Goal: Navigation & Orientation: Find specific page/section

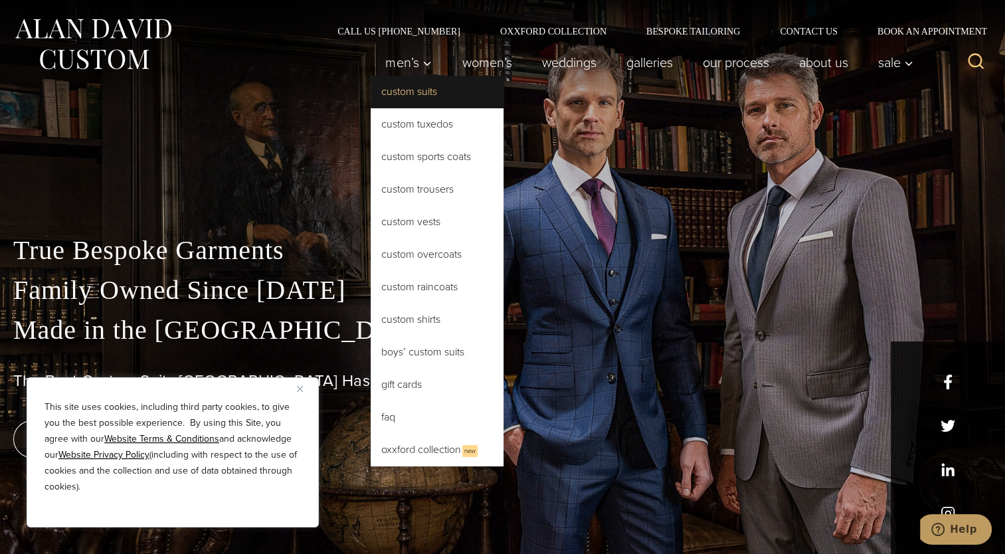
click at [401, 89] on link "Custom Suits" at bounding box center [437, 92] width 133 height 32
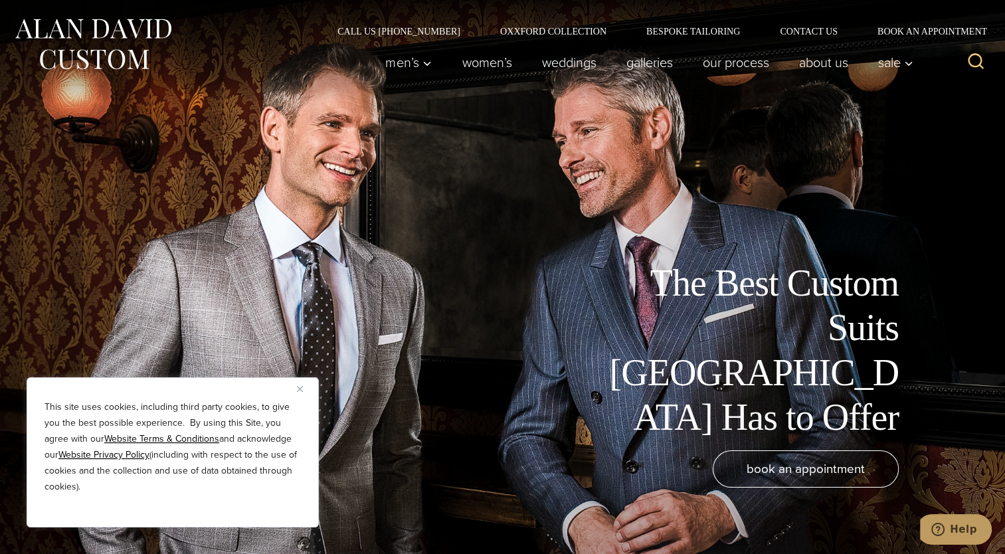
click at [301, 390] on img "Close" at bounding box center [300, 389] width 6 height 6
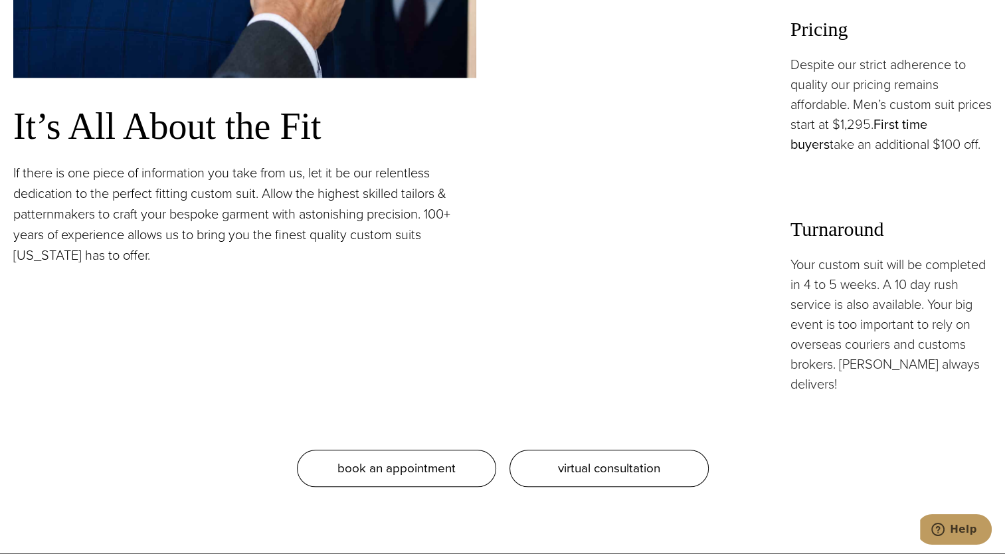
scroll to position [1196, 0]
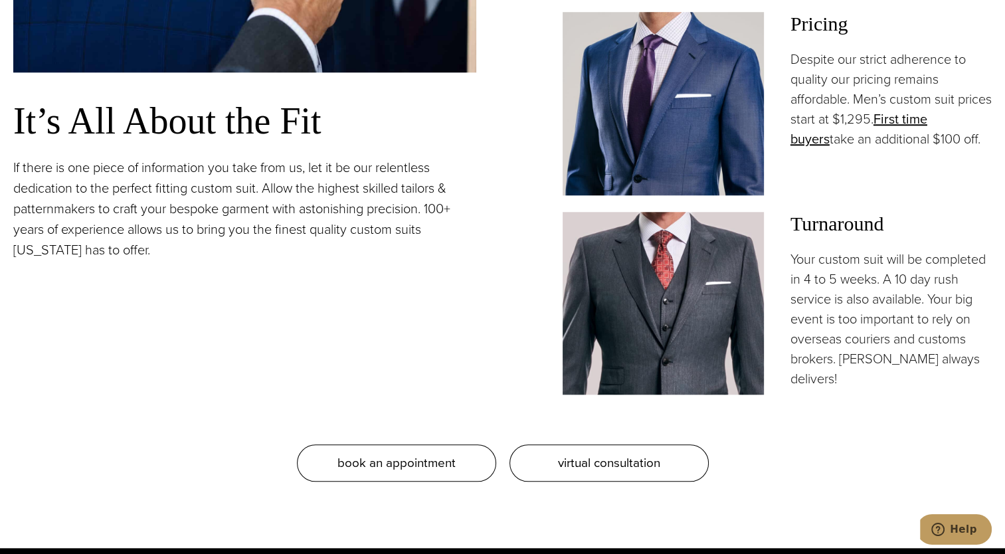
click at [654, 133] on img at bounding box center [663, 103] width 201 height 183
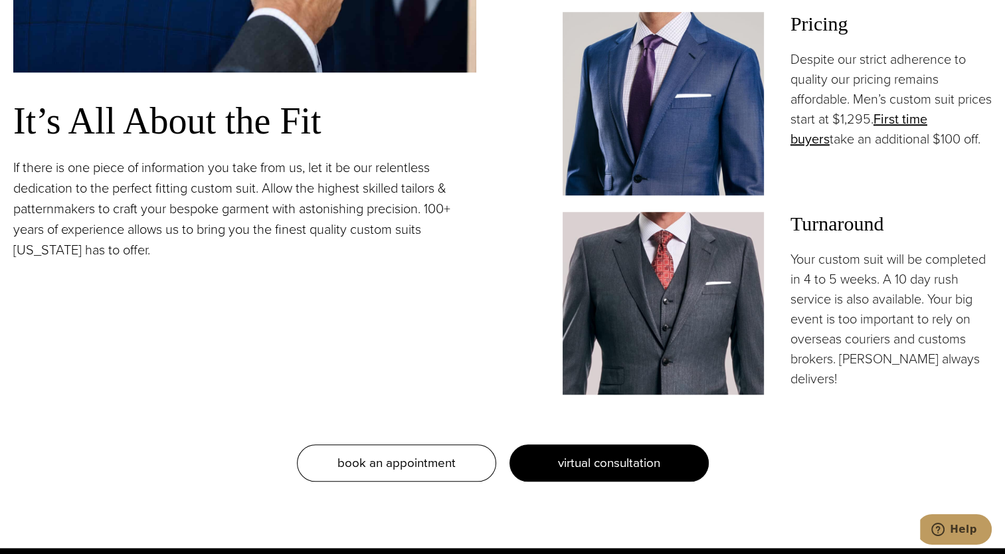
click at [563, 455] on span "virtual consultation" at bounding box center [609, 462] width 102 height 19
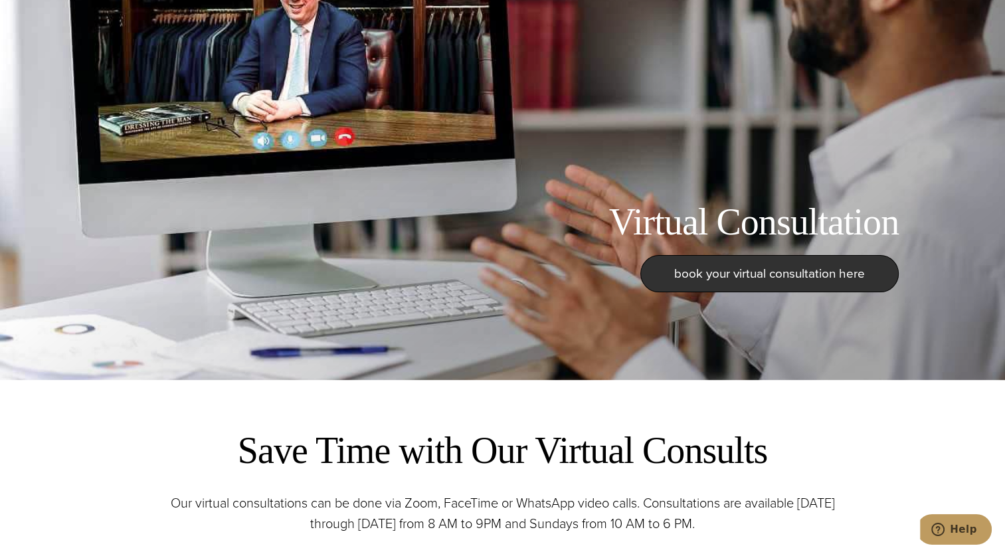
scroll to position [11, 0]
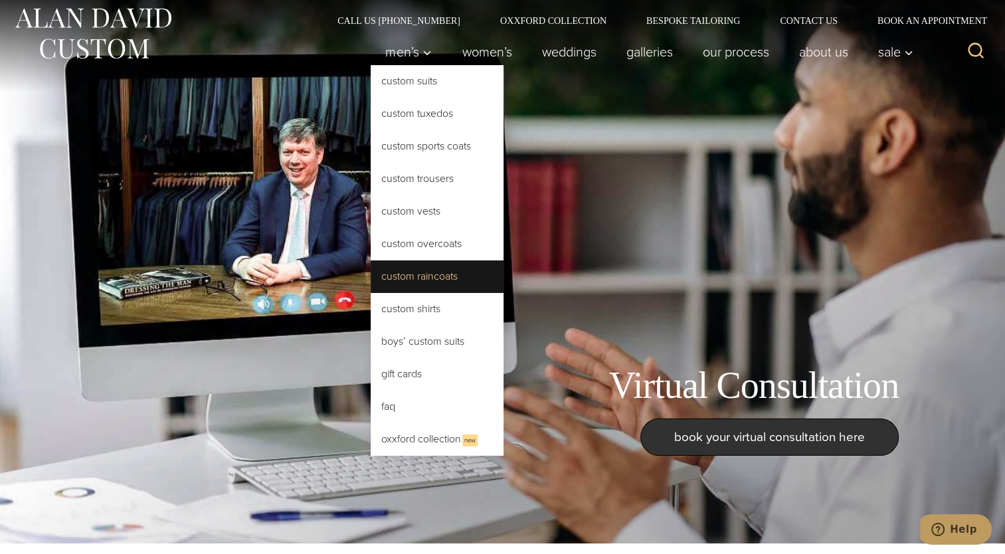
click at [426, 280] on link "Custom Raincoats" at bounding box center [437, 276] width 133 height 32
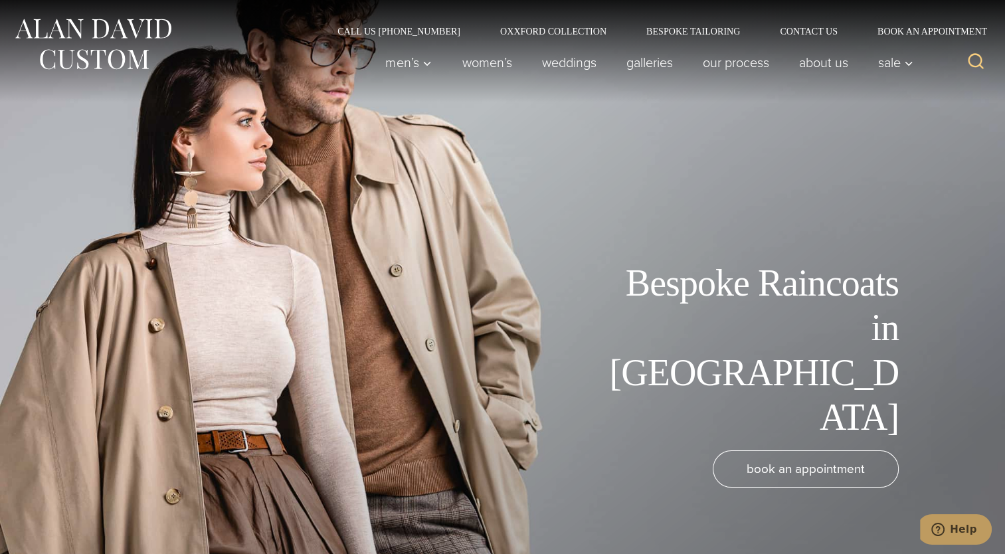
click at [320, 175] on div "Bespoke Raincoats in NYC book an appointment" at bounding box center [502, 277] width 1005 height 554
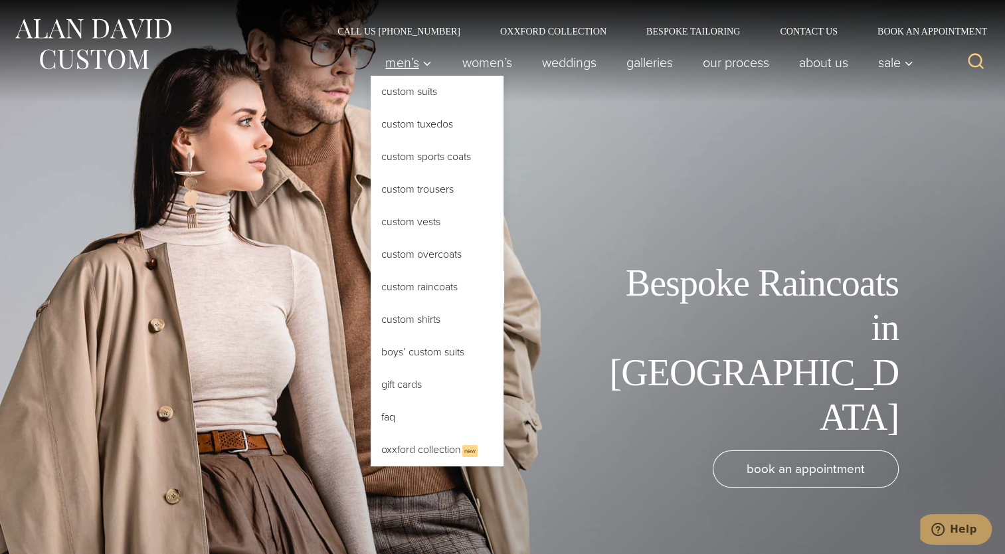
click at [409, 64] on span "Men’s" at bounding box center [408, 62] width 46 height 13
click at [410, 89] on link "Custom Suits" at bounding box center [437, 92] width 133 height 32
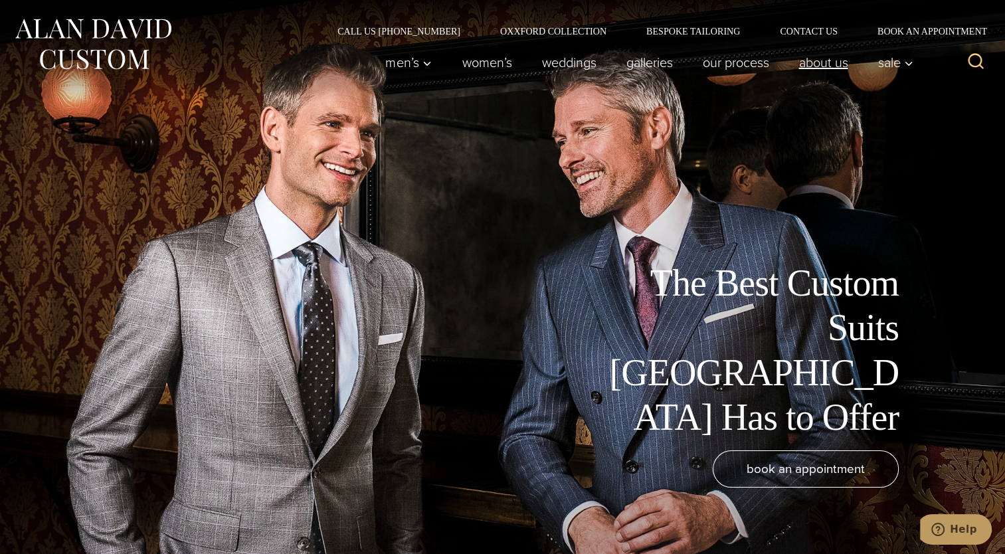
click at [834, 58] on link "About Us" at bounding box center [823, 62] width 79 height 27
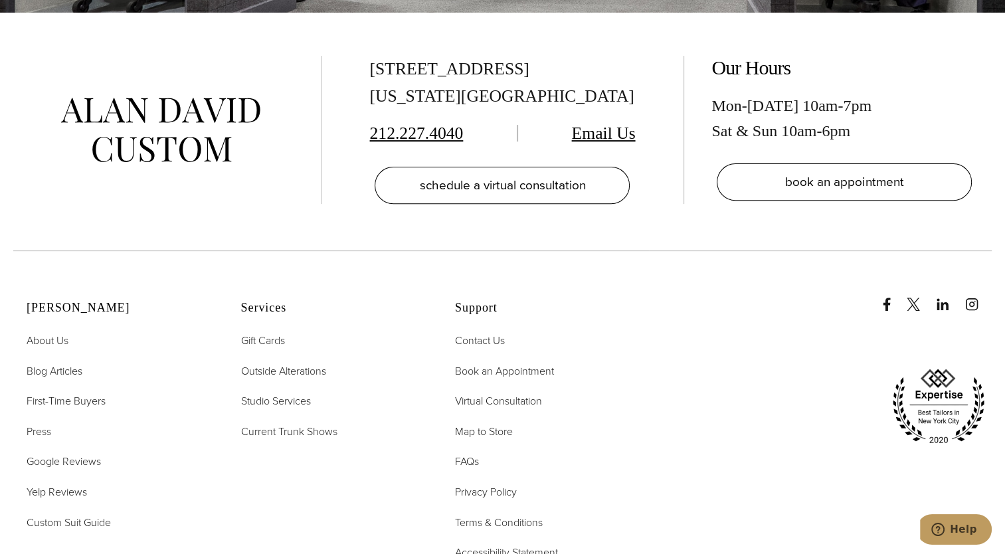
scroll to position [5646, 0]
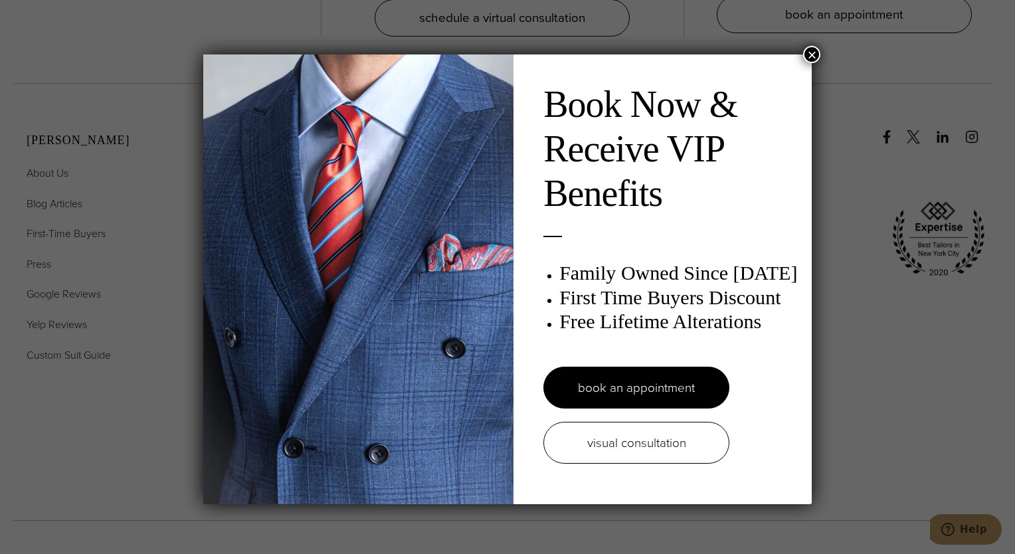
click at [813, 52] on button "×" at bounding box center [811, 54] width 17 height 17
